Goal: Communication & Community: Answer question/provide support

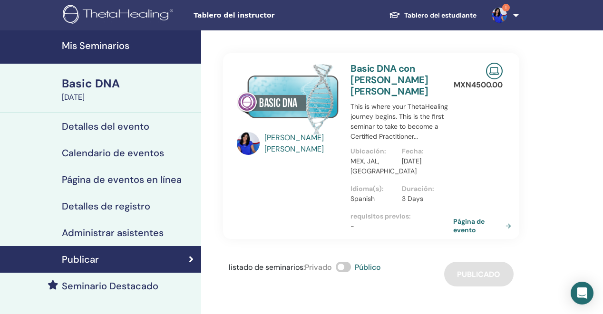
click at [96, 48] on h4 "Mis Seminarios" at bounding box center [129, 45] width 134 height 11
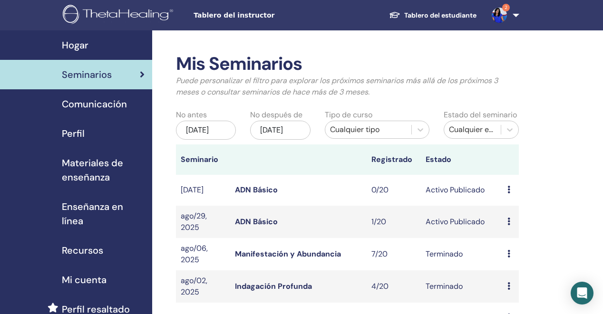
click at [510, 228] on div "Avance Editar asistentes Cancelar" at bounding box center [510, 221] width 7 height 11
click at [508, 280] on p "Cancelar" at bounding box center [517, 279] width 36 height 11
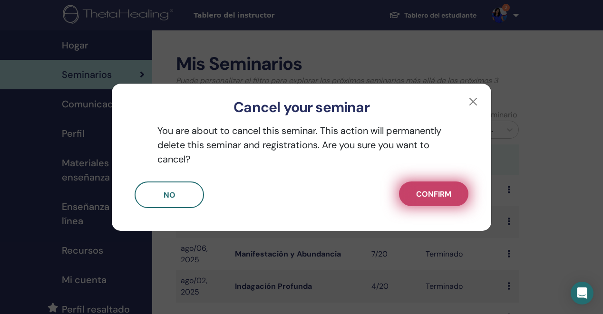
click at [415, 195] on button "Confirm" at bounding box center [433, 194] width 69 height 25
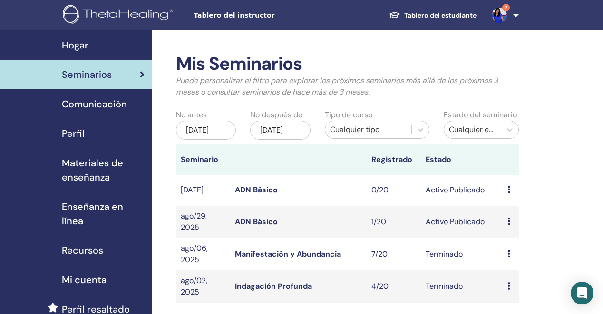
click at [507, 225] on icon at bounding box center [508, 222] width 3 height 8
click at [506, 253] on link "Editar" at bounding box center [505, 254] width 21 height 10
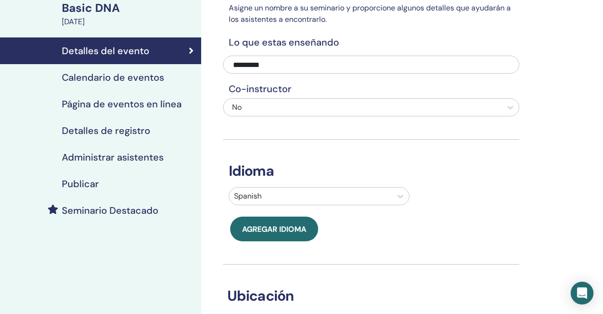
scroll to position [75, 0]
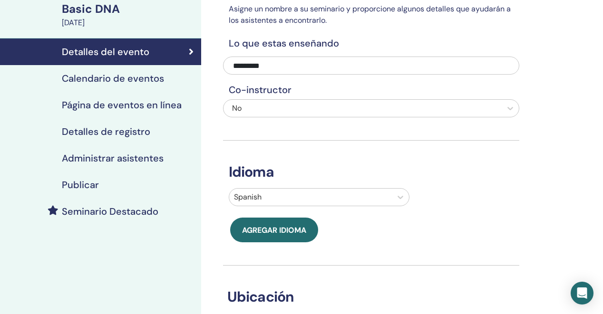
click at [158, 106] on h4 "Página de eventos en línea" at bounding box center [122, 104] width 120 height 11
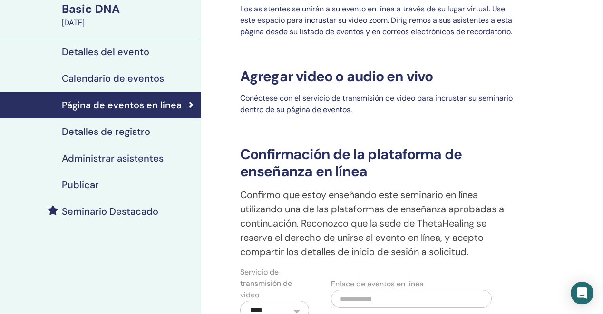
click at [125, 76] on h4 "Calendario de eventos" at bounding box center [113, 78] width 102 height 11
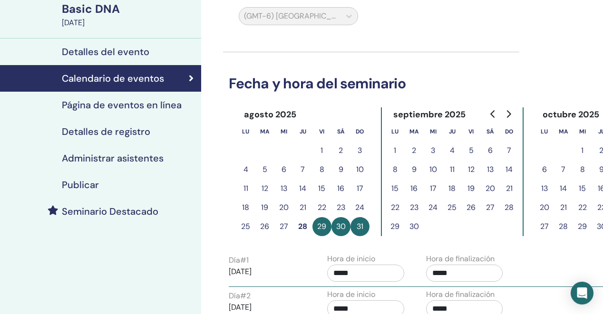
click at [474, 151] on button "5" at bounding box center [470, 150] width 19 height 19
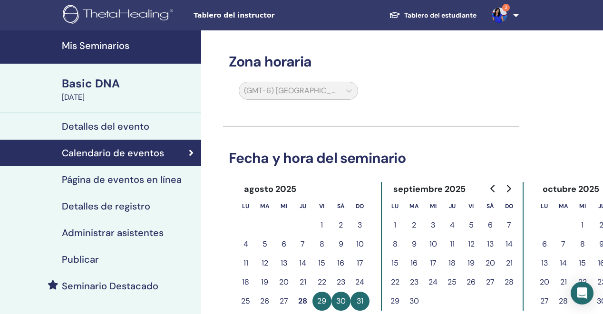
click at [106, 51] on h4 "Mis Seminarios" at bounding box center [129, 45] width 134 height 11
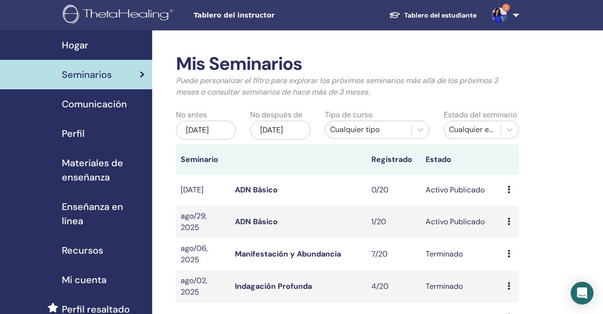
click at [507, 225] on icon at bounding box center [508, 222] width 3 height 8
click at [505, 279] on p "Cancelar" at bounding box center [513, 279] width 36 height 11
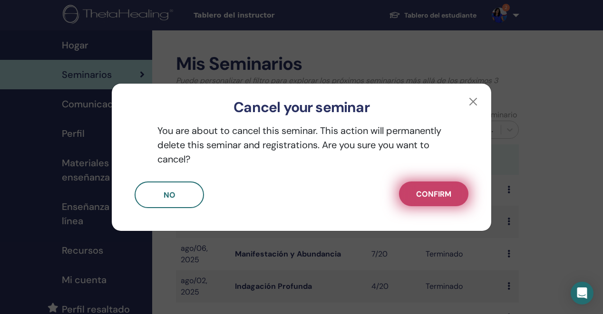
click at [413, 197] on button "Confirm" at bounding box center [433, 194] width 69 height 25
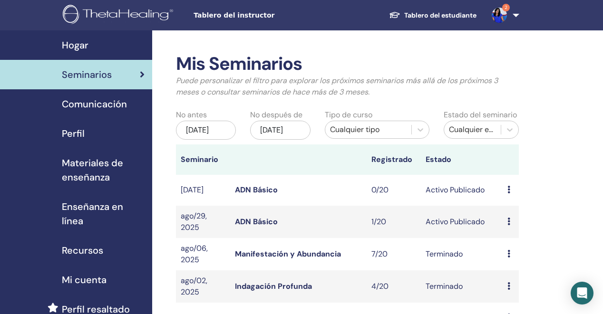
click at [79, 46] on span "Hogar" at bounding box center [75, 45] width 27 height 14
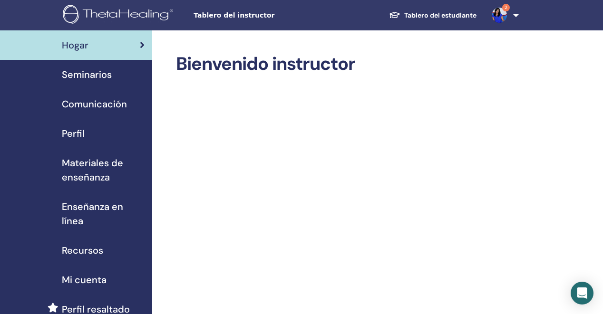
click at [502, 14] on img at bounding box center [498, 15] width 15 height 15
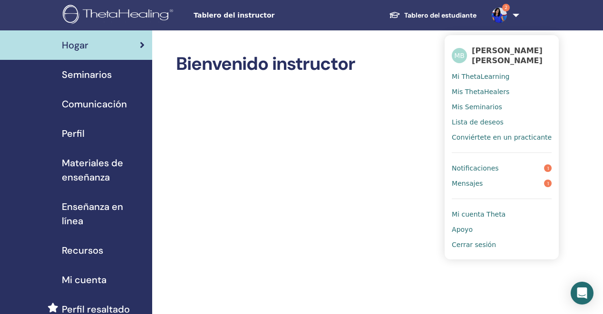
click at [482, 169] on span "Notificaciones" at bounding box center [474, 168] width 47 height 9
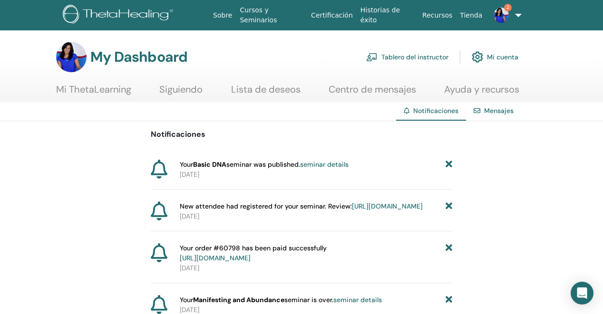
click at [499, 14] on img at bounding box center [500, 15] width 15 height 15
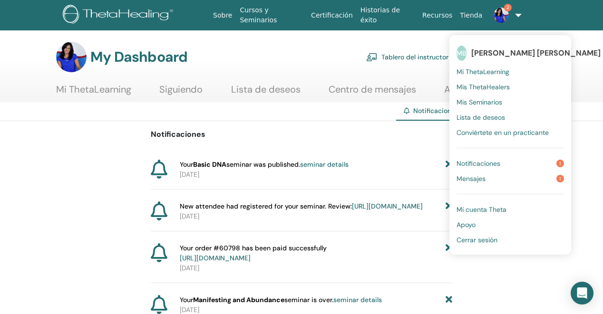
click at [476, 178] on span "Mensajes" at bounding box center [470, 178] width 29 height 9
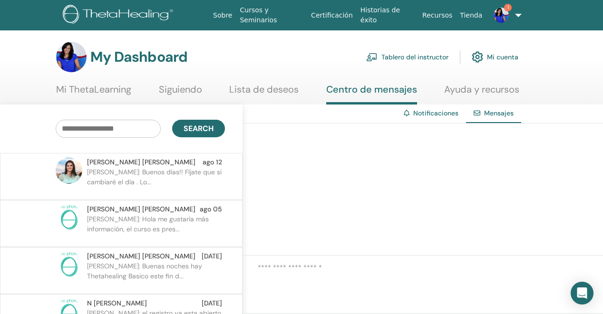
click at [168, 180] on p "[PERSON_NAME]: Buenos días!! Fíjate que si cambiaré el día . Lo..." at bounding box center [156, 181] width 138 height 29
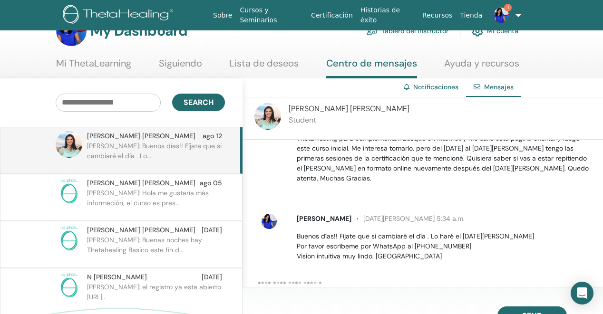
scroll to position [57, 0]
click at [318, 280] on textarea at bounding box center [430, 288] width 345 height 18
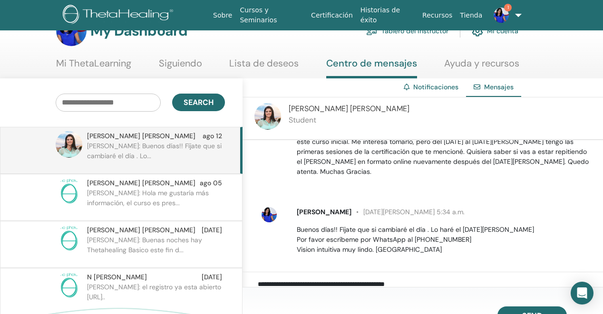
scroll to position [62, 0]
type textarea "**********"
click at [522, 311] on span "Send" at bounding box center [532, 314] width 20 height 7
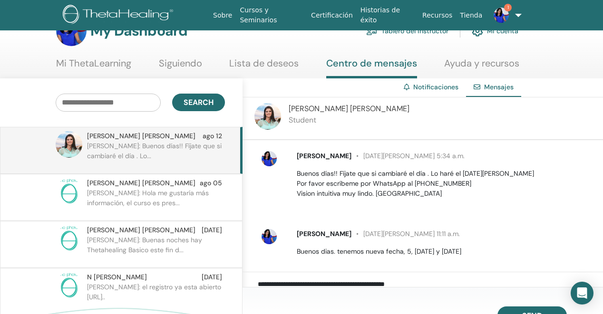
scroll to position [120, 0]
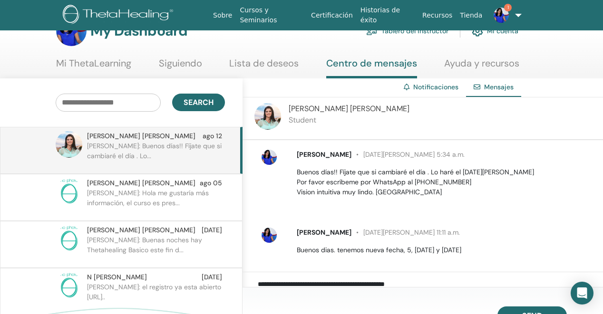
click at [141, 247] on p "[PERSON_NAME]: Buenas noches hay Thetahealing Basico este fin d..." at bounding box center [156, 249] width 138 height 29
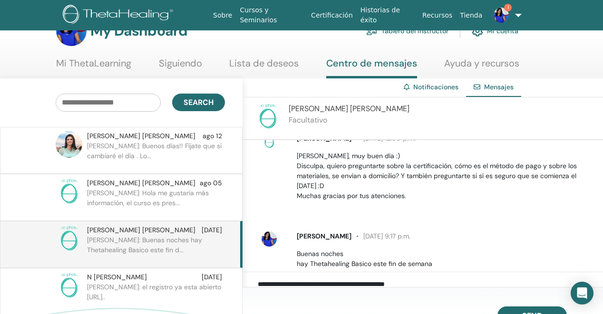
scroll to position [17, 0]
click at [320, 280] on textarea "**********" at bounding box center [430, 288] width 345 height 18
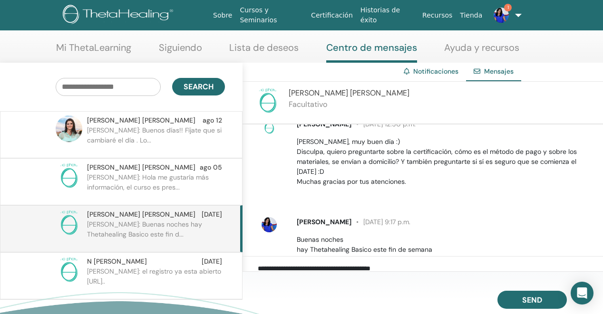
scroll to position [45, 0]
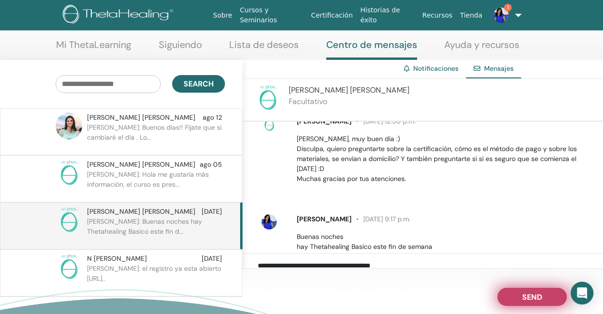
type textarea "**********"
click at [528, 299] on span "Send" at bounding box center [532, 295] width 20 height 7
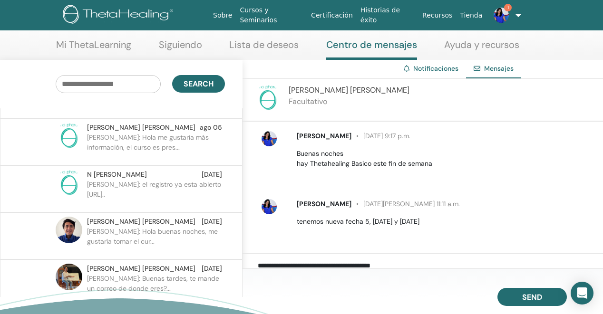
scroll to position [87, 0]
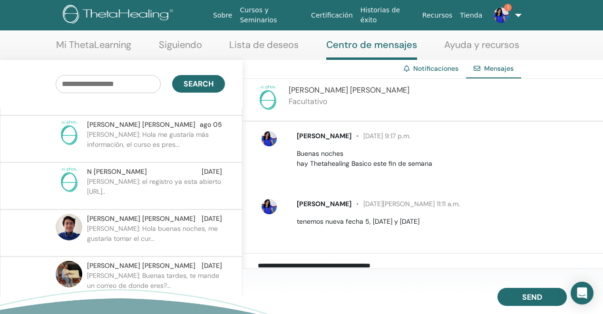
click at [137, 239] on p "[PERSON_NAME]: Hola buenas noches, me gustaría tomar el cur..." at bounding box center [156, 238] width 138 height 29
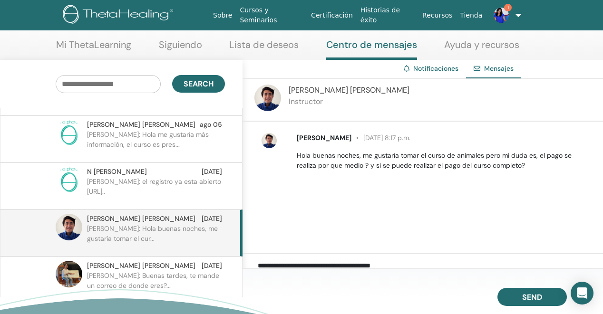
click at [282, 265] on textarea "**********" at bounding box center [430, 269] width 345 height 18
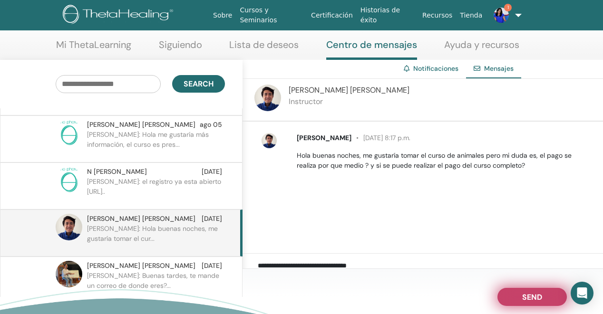
type textarea "**********"
click at [541, 296] on span "Send" at bounding box center [532, 295] width 20 height 7
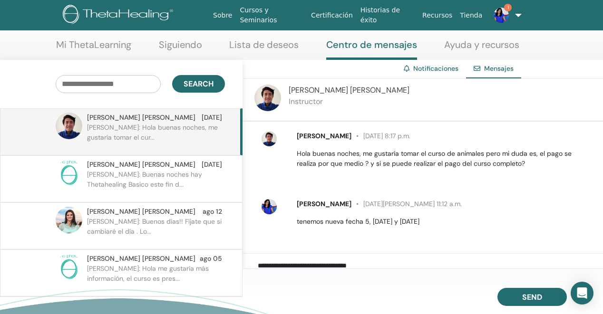
click at [149, 181] on p "[PERSON_NAME]: Buenas noches hay Thetahealing Basico este fin d..." at bounding box center [156, 184] width 138 height 29
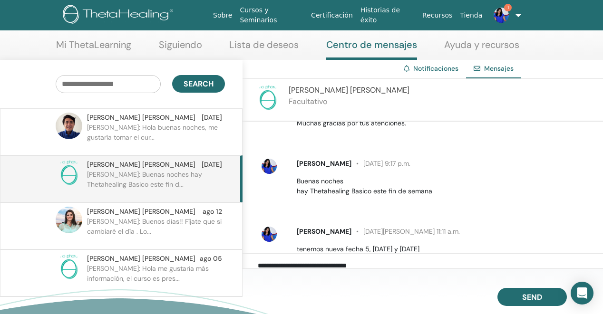
scroll to position [100, 0]
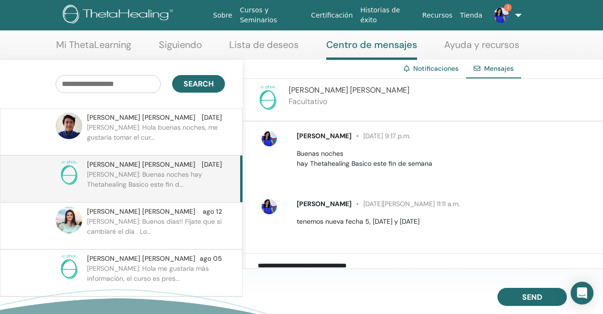
click at [154, 130] on p "[PERSON_NAME]: Hola buenas noches, me gustaría tomar el cur..." at bounding box center [156, 137] width 138 height 29
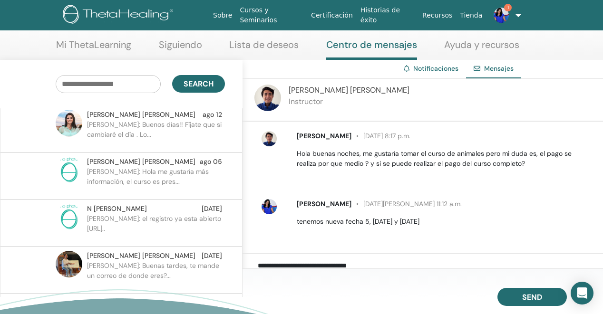
scroll to position [99, 0]
